Goal: Find specific page/section

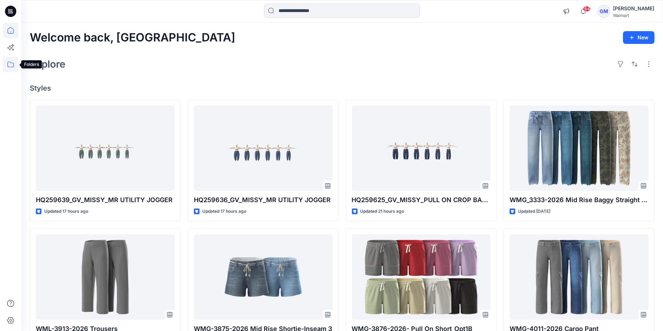
click at [9, 58] on icon at bounding box center [11, 65] width 16 height 16
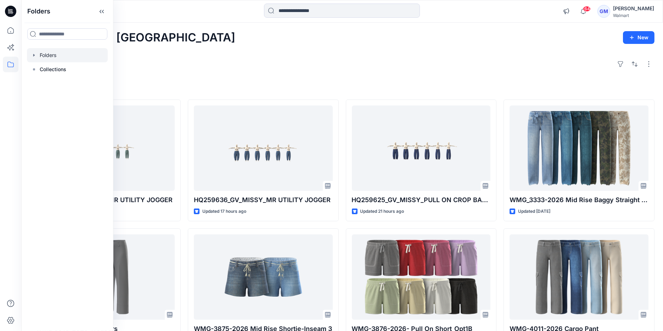
click at [38, 56] on div at bounding box center [67, 55] width 81 height 14
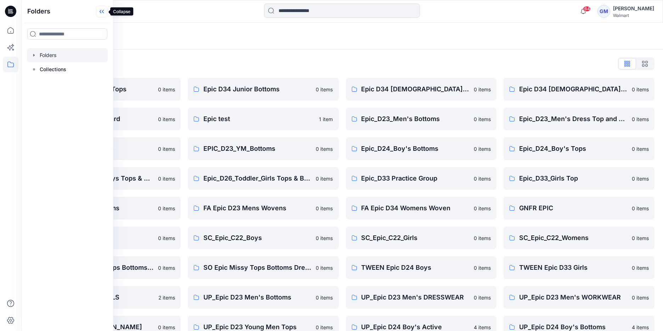
click at [104, 14] on icon at bounding box center [101, 12] width 11 height 12
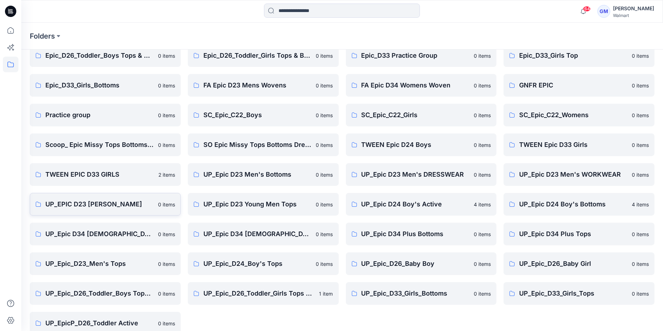
scroll to position [135, 0]
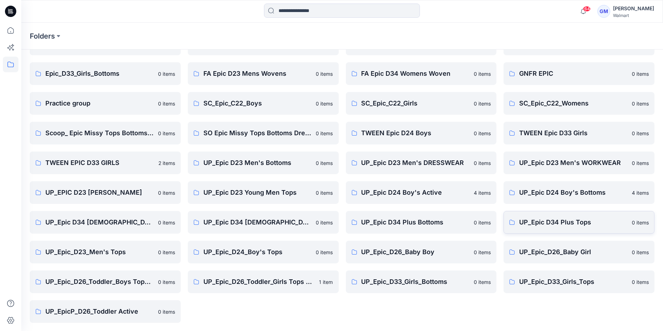
click at [532, 218] on p "UP_Epic D34 Plus Tops" at bounding box center [573, 223] width 108 height 10
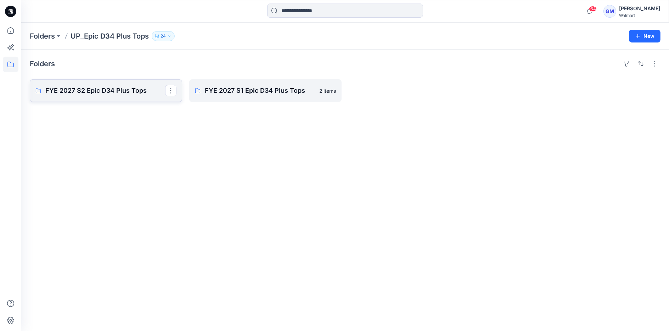
click at [128, 91] on p "FYE 2027 S2 Epic D34 Plus Tops" at bounding box center [105, 91] width 120 height 10
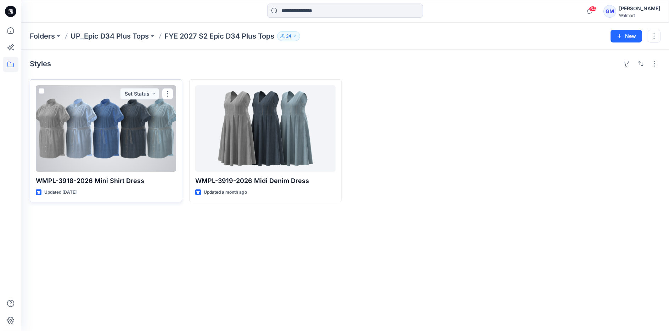
click at [143, 124] on div at bounding box center [106, 128] width 140 height 86
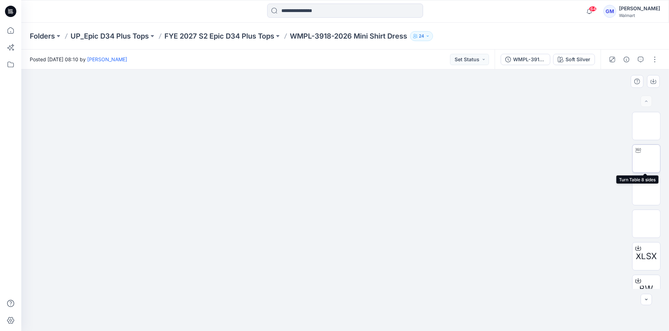
click at [646, 159] on img at bounding box center [646, 159] width 0 height 0
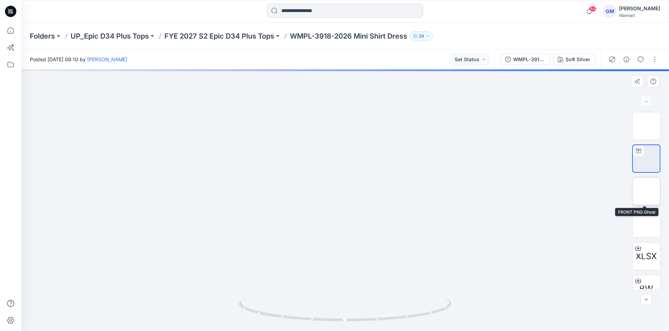
click at [646, 191] on img at bounding box center [646, 191] width 0 height 0
